Goal: Information Seeking & Learning: Understand process/instructions

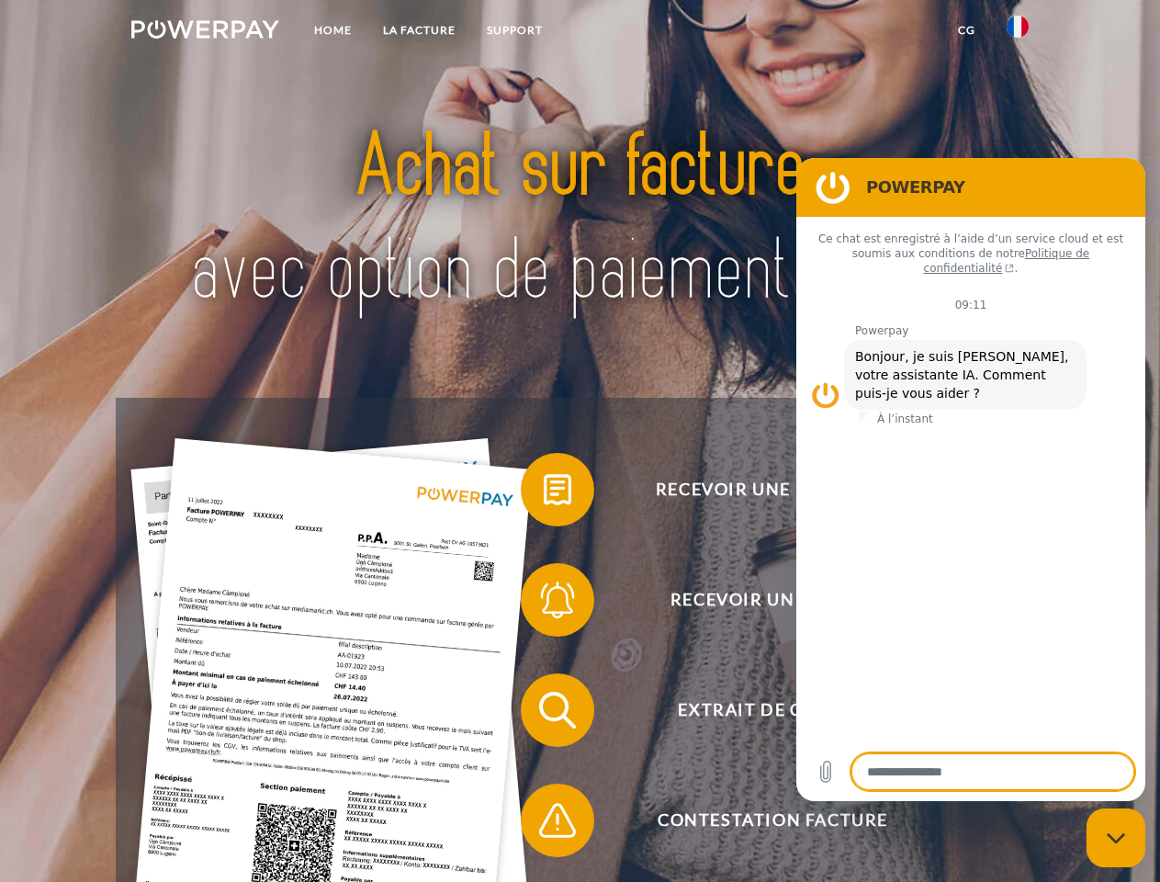
click at [205, 32] on img at bounding box center [205, 29] width 148 height 18
click at [1018, 32] on img at bounding box center [1018, 27] width 22 height 22
click at [966, 30] on link "CG" at bounding box center [966, 30] width 49 height 33
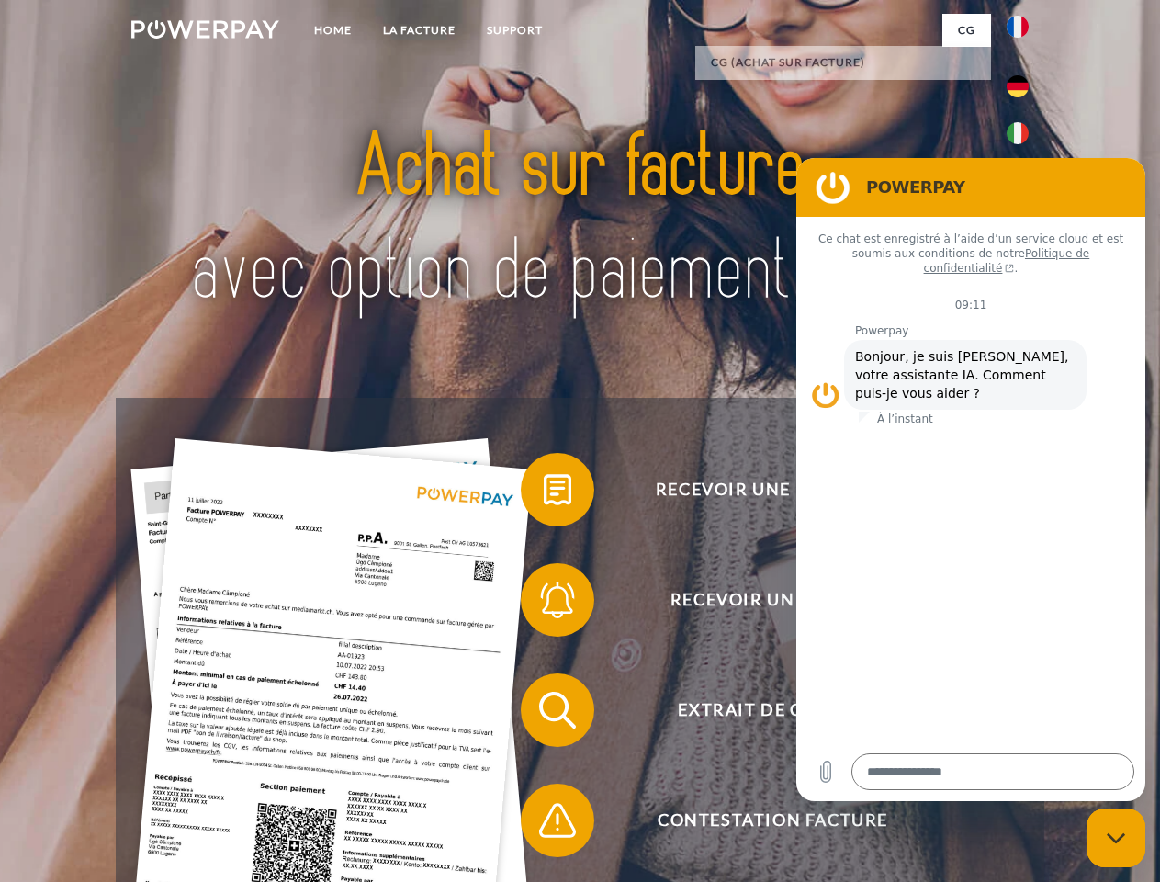
click at [544, 493] on span at bounding box center [530, 490] width 92 height 92
click at [544, 603] on span at bounding box center [530, 600] width 92 height 92
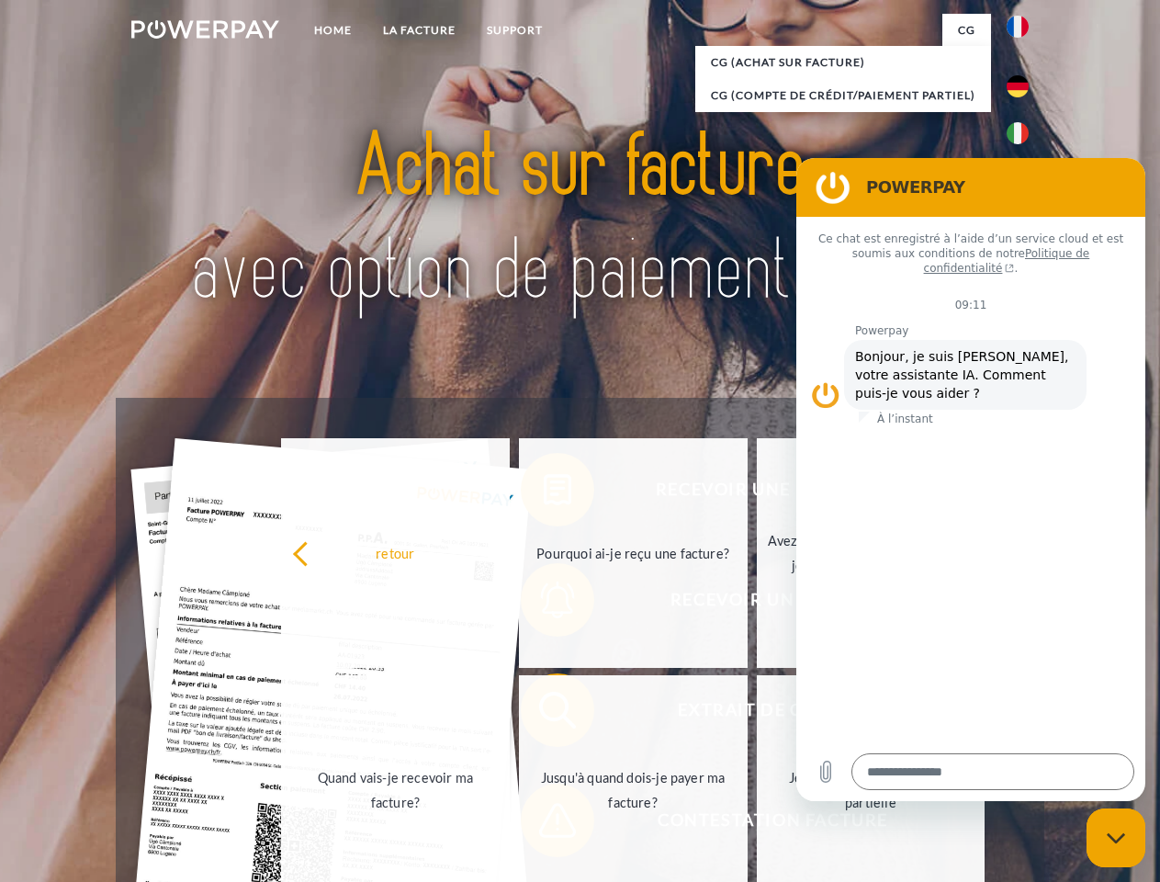
click at [544, 714] on link "Jusqu'à quand dois-je payer ma facture?" at bounding box center [633, 790] width 229 height 230
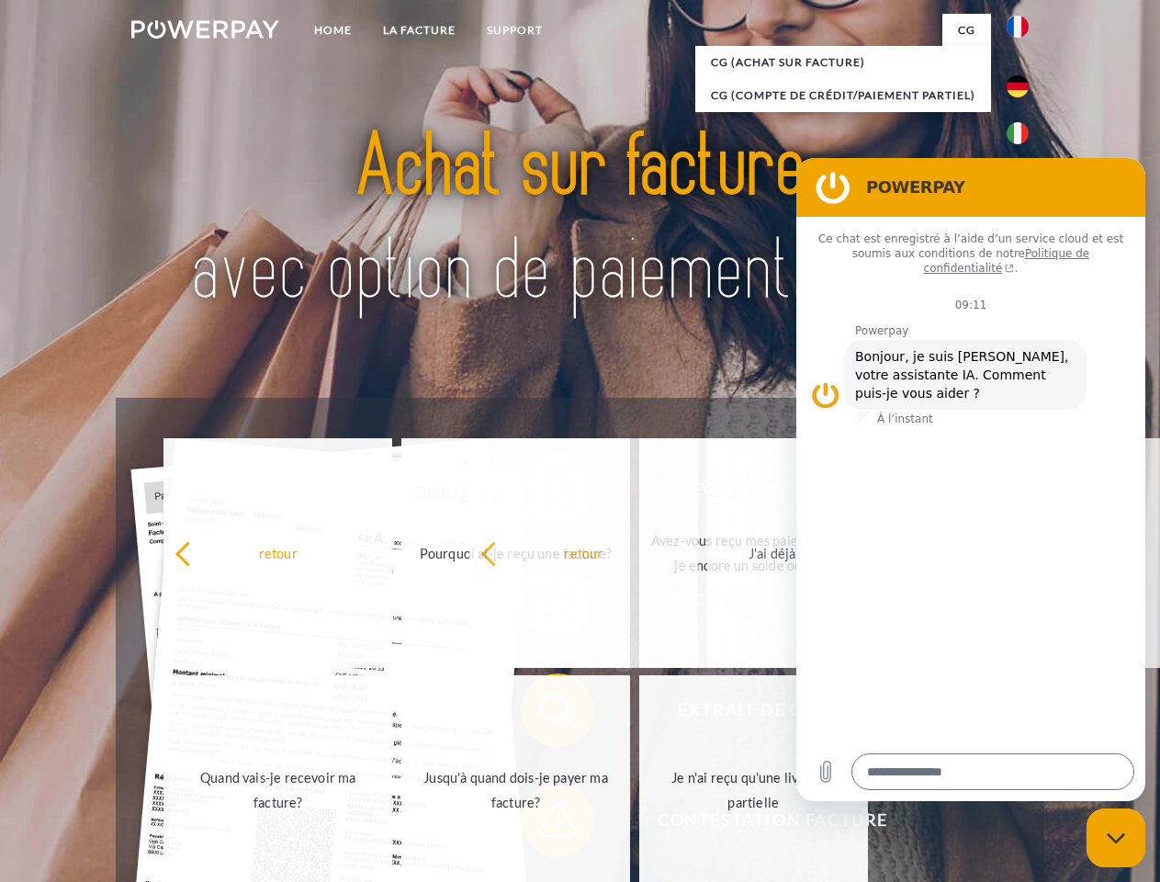
click at [544, 824] on span at bounding box center [530, 820] width 92 height 92
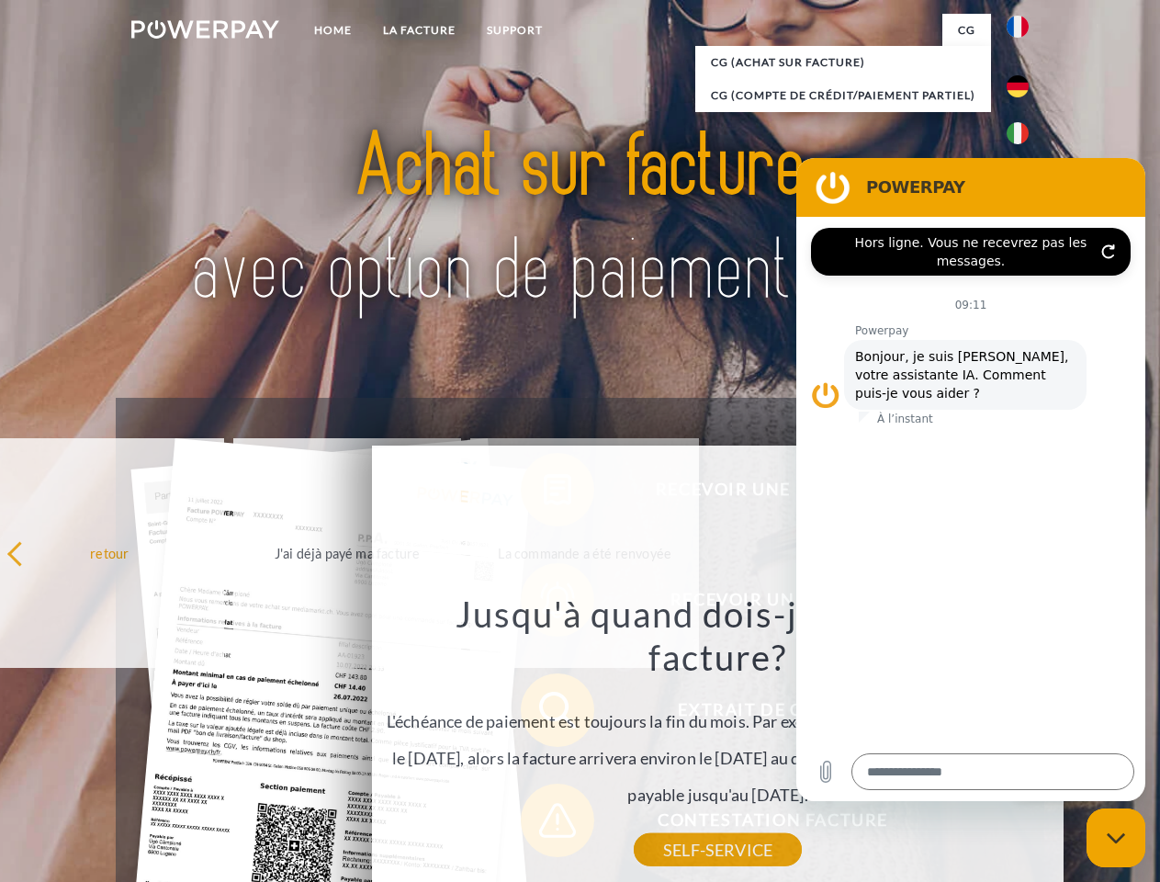
click at [1116, 838] on icon "Fermer la fenêtre de messagerie" at bounding box center [1116, 838] width 19 height 12
type textarea "*"
